Goal: Navigation & Orientation: Find specific page/section

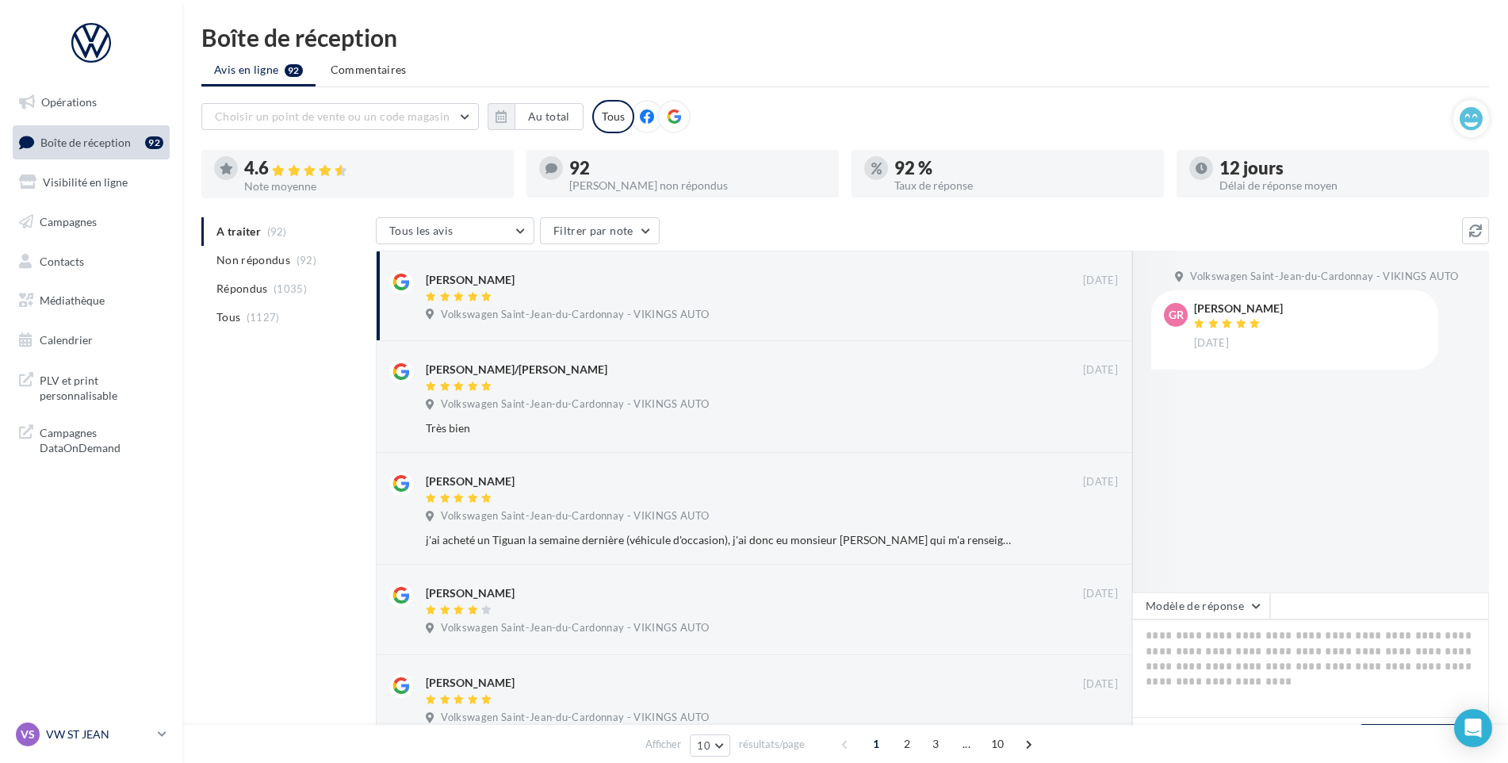
click at [121, 726] on div "VS VW ST JEAN vw-stj-vau" at bounding box center [84, 734] width 136 height 24
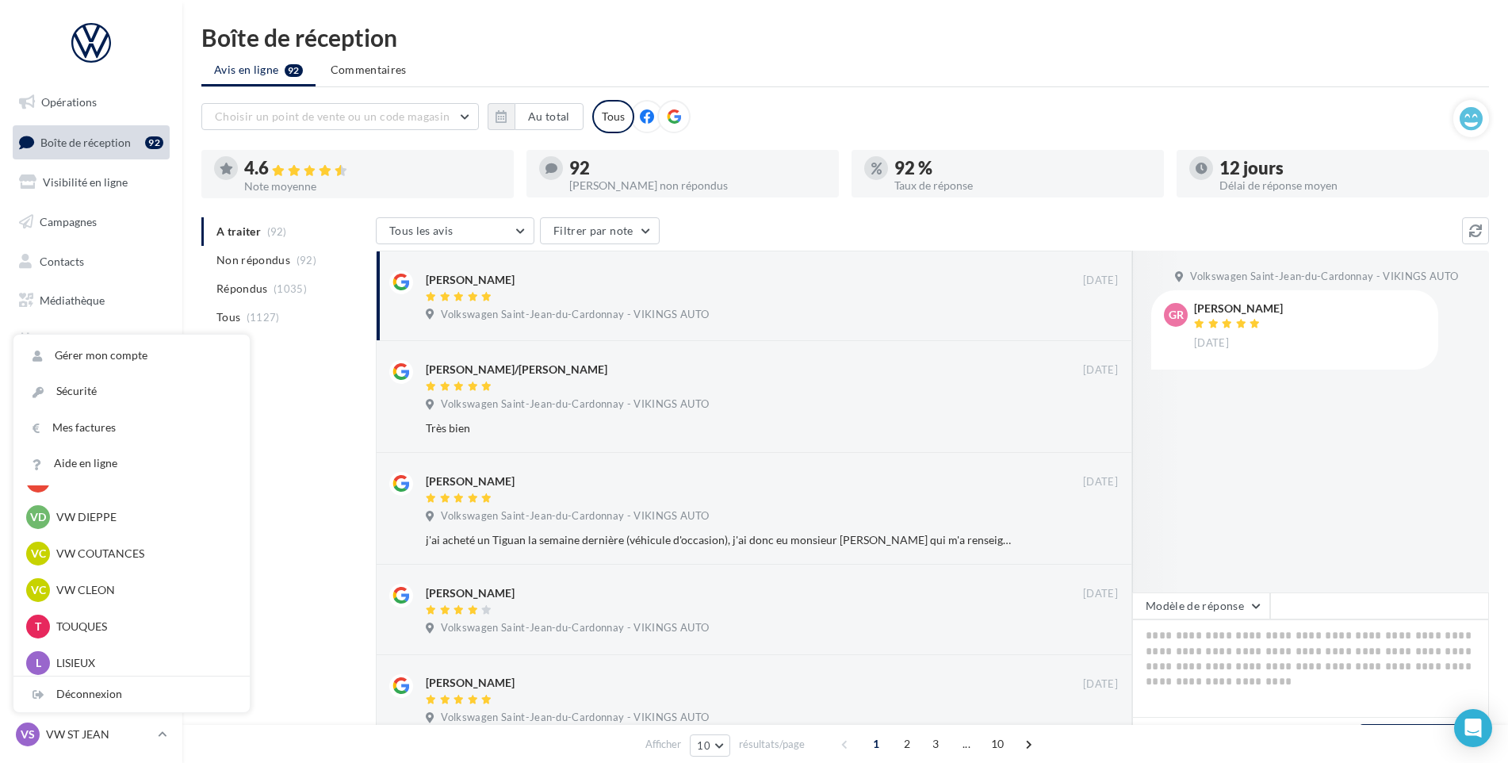
scroll to position [511, 0]
click at [128, 548] on p "TOUQUES" at bounding box center [143, 548] width 174 height 16
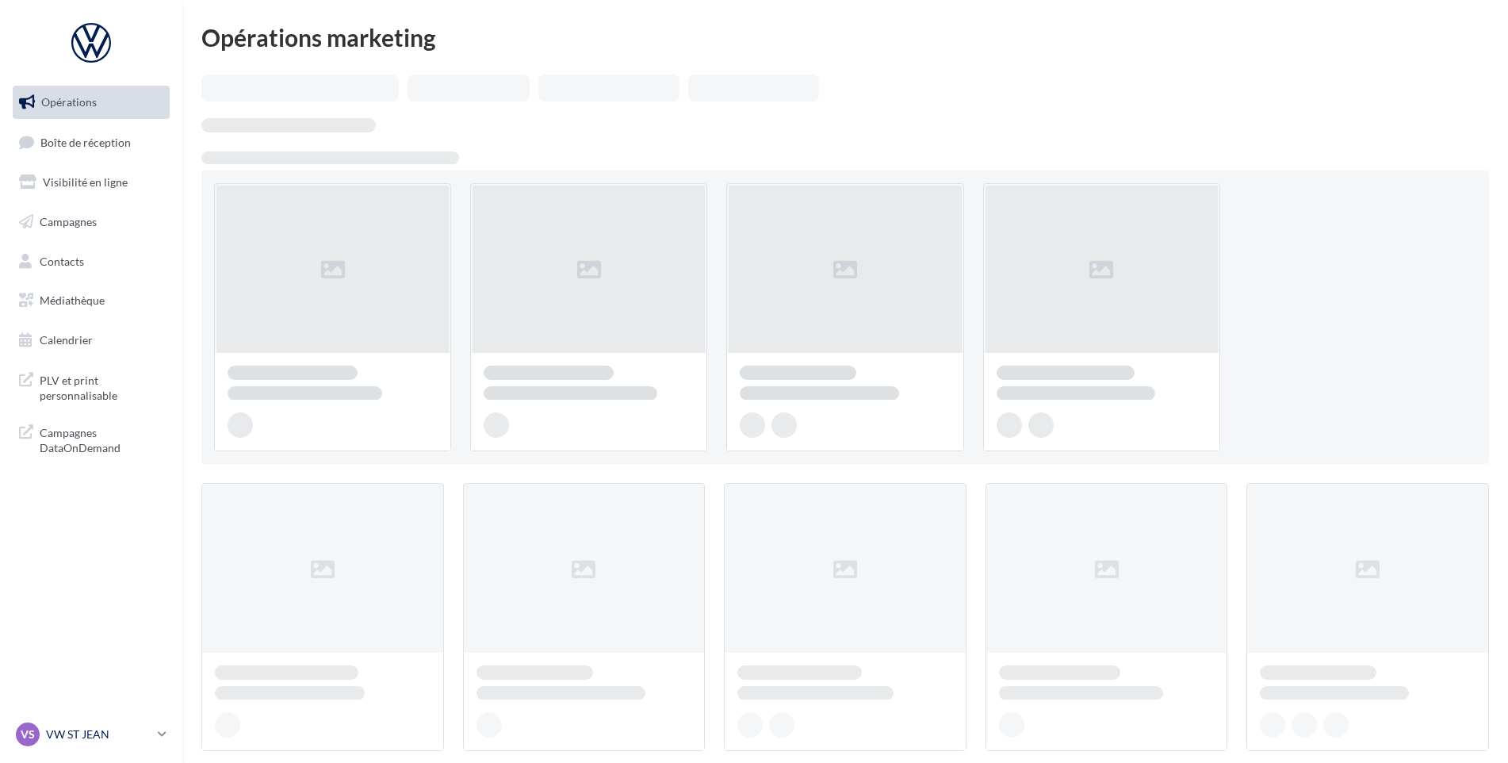
click at [130, 729] on p "VW ST JEAN" at bounding box center [98, 734] width 105 height 16
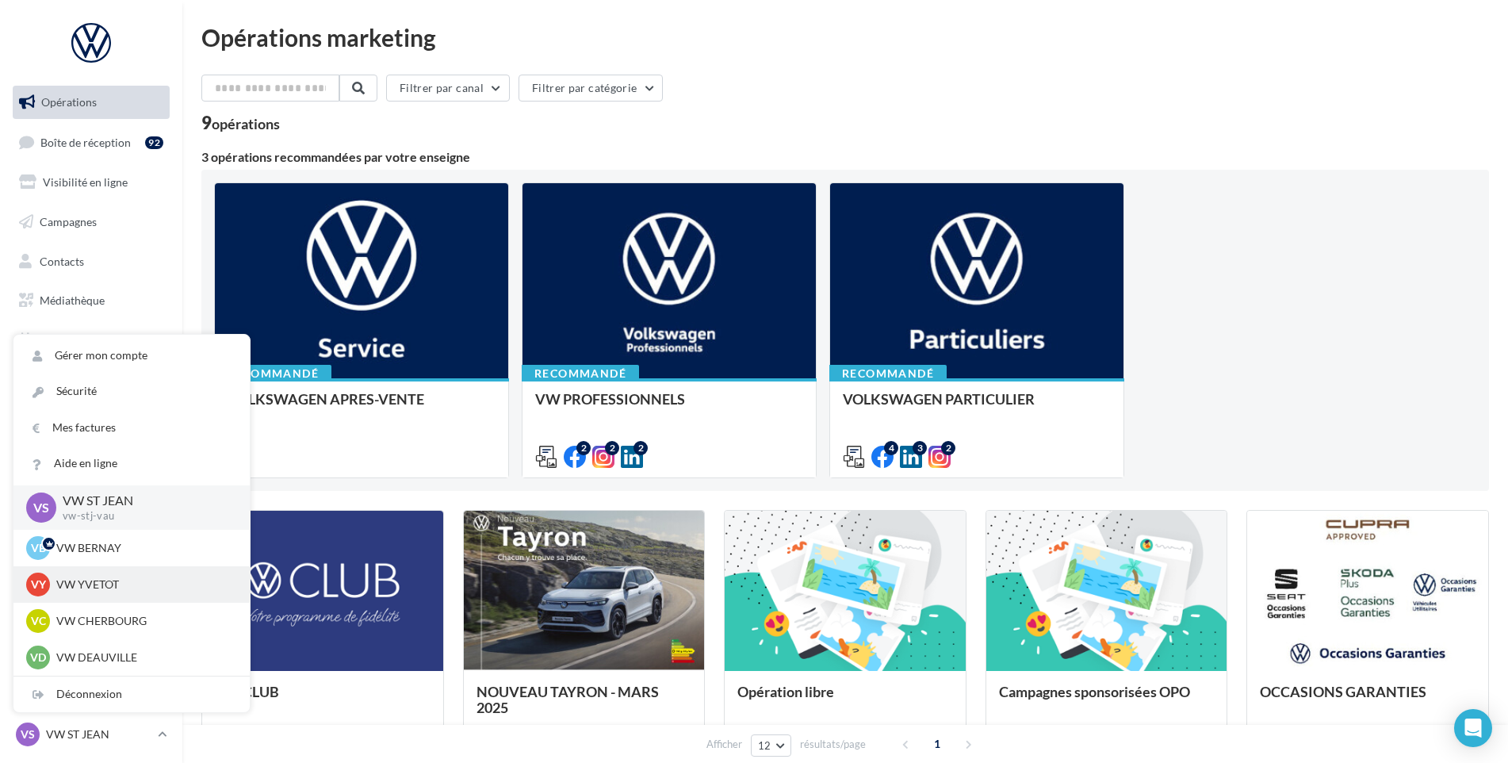
click at [119, 583] on p "VW YVETOT" at bounding box center [143, 584] width 174 height 16
